Goal: Task Accomplishment & Management: Use online tool/utility

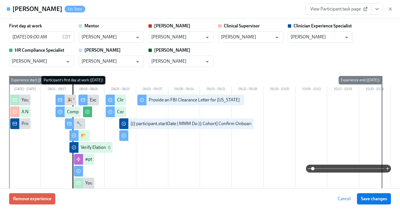
scroll to position [1047, 0]
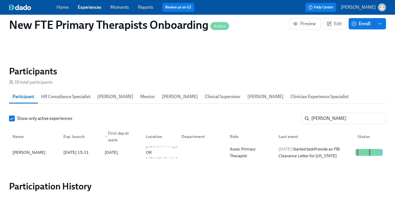
scroll to position [0, 1850]
click at [87, 3] on div "Home Experiences Moments Reports Review us on G2" at bounding box center [139, 7] width 165 height 9
click at [87, 5] on link "Experiences" at bounding box center [89, 7] width 23 height 5
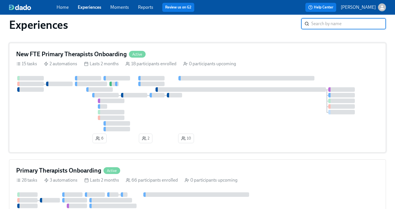
scroll to position [253, 0]
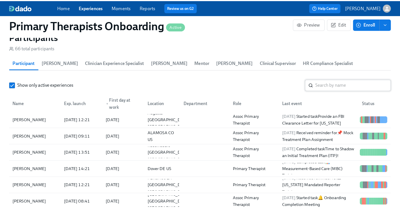
scroll to position [585, 0]
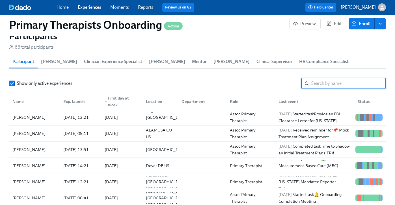
click at [331, 78] on input "search" at bounding box center [349, 83] width 75 height 11
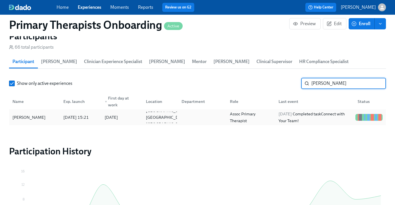
type input "[PERSON_NAME]"
click at [33, 113] on div "[PERSON_NAME]" at bounding box center [34, 117] width 49 height 11
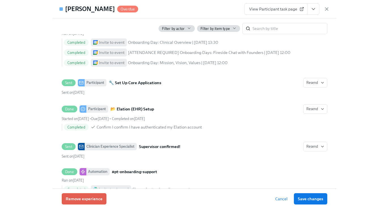
scroll to position [520, 0]
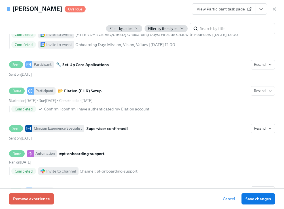
click at [229, 12] on link "View Participant task page" at bounding box center [223, 8] width 63 height 11
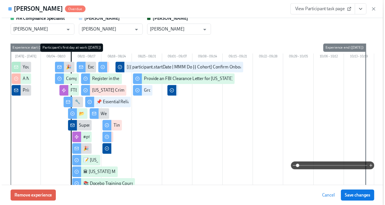
scroll to position [107, 0]
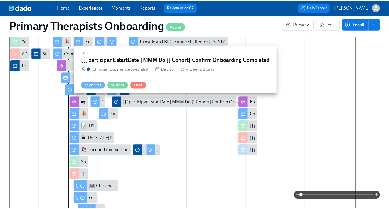
scroll to position [171, 0]
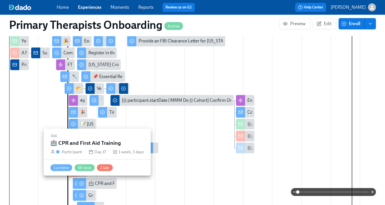
click at [110, 188] on div "🏥 CPR and First Aid Training" at bounding box center [97, 183] width 40 height 11
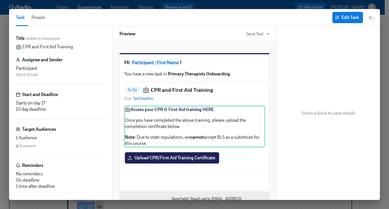
click at [204, 121] on div "🏥 Access your CPR & First Aid training HERE Once you have completed the above t…" at bounding box center [194, 126] width 140 height 41
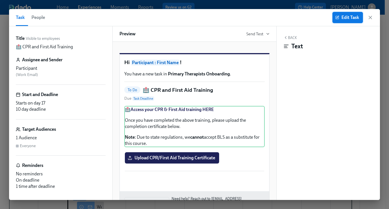
click at [358, 20] on span "Edit Task" at bounding box center [347, 18] width 23 height 6
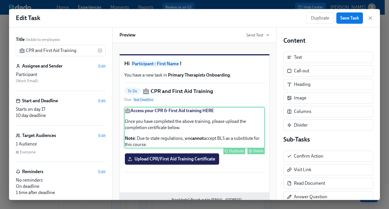
click at [209, 121] on div "🏥 Access your CPR & First Aid training HERE Once you have completed the above t…" at bounding box center [194, 127] width 140 height 41
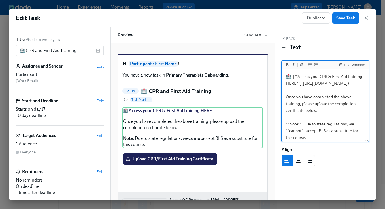
drag, startPoint x: 334, startPoint y: 91, endPoint x: 287, endPoint y: 93, distance: 46.5
click at [287, 93] on textarea "🏥 [**Access your CPR & First Aid training HERE**]([URL][DOMAIN_NAME]) Once you …" at bounding box center [325, 107] width 85 height 74
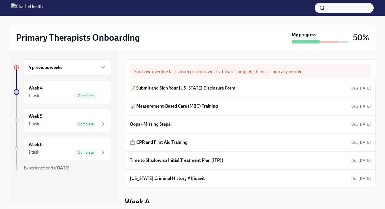
click at [62, 68] on h6 "4 previous weeks" at bounding box center [46, 68] width 34 height 6
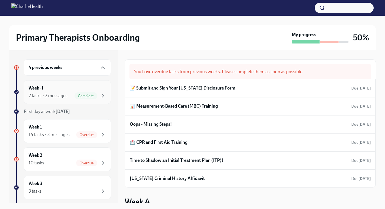
click at [63, 93] on div "2 tasks • 2 messages" at bounding box center [48, 96] width 39 height 6
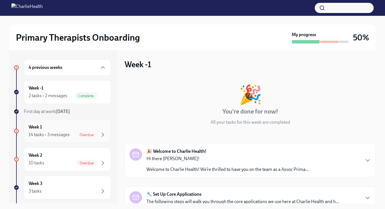
click at [61, 129] on div "Week 1 14 tasks • 3 messages Overdue" at bounding box center [68, 131] width 78 height 14
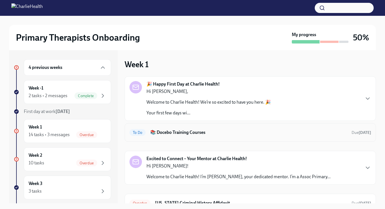
click at [206, 131] on h6 "📚 Docebo Training Courses" at bounding box center [248, 133] width 197 height 6
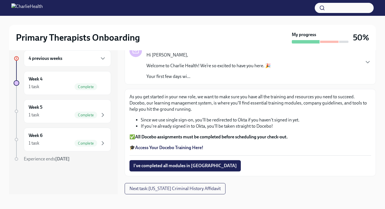
scroll to position [9, 0]
click at [179, 164] on span "I've completed all modules in Docebo" at bounding box center [184, 166] width 103 height 6
